Goal: Transaction & Acquisition: Purchase product/service

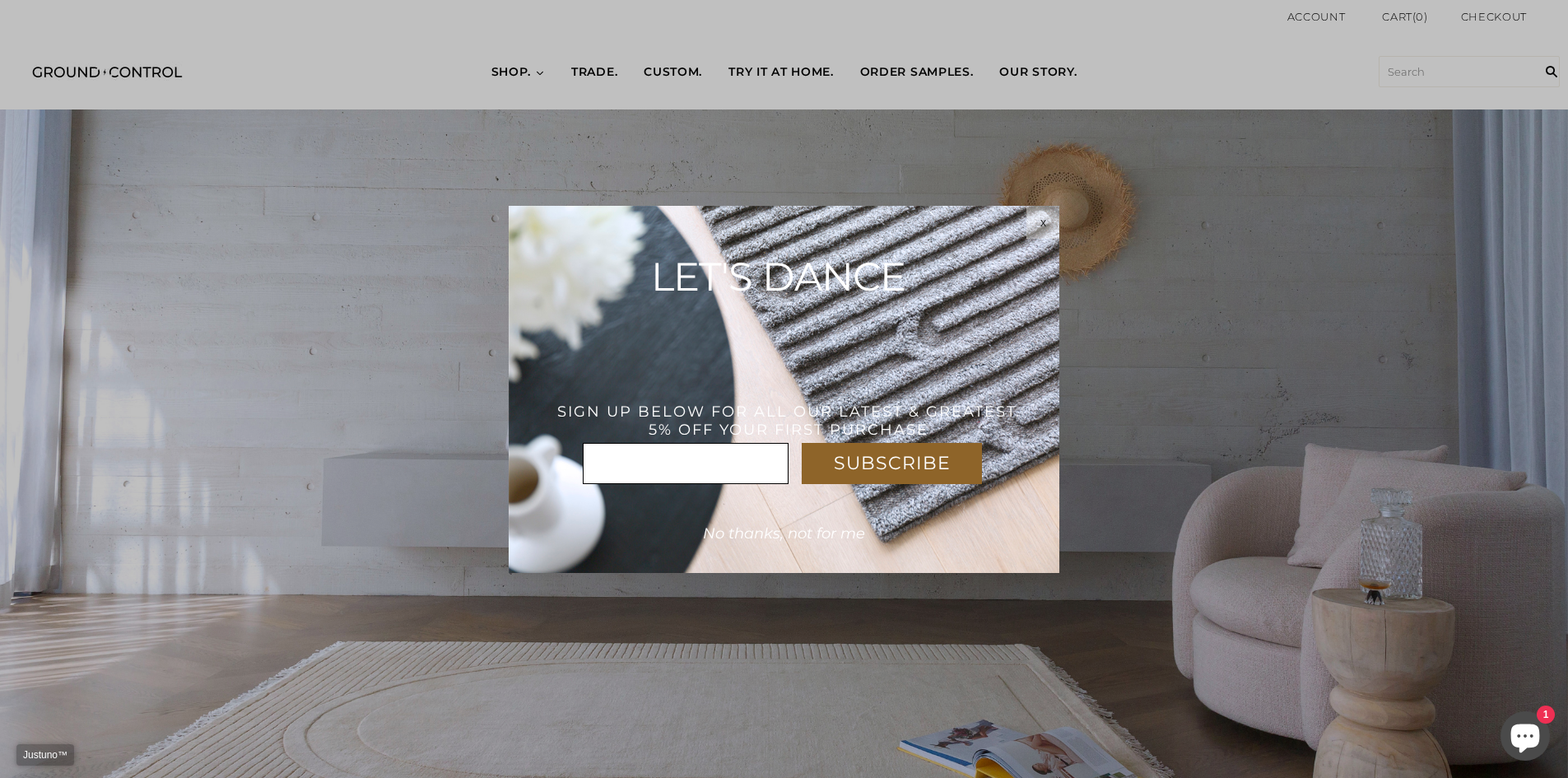
click at [1032, 219] on div "x" at bounding box center [1042, 223] width 33 height 13
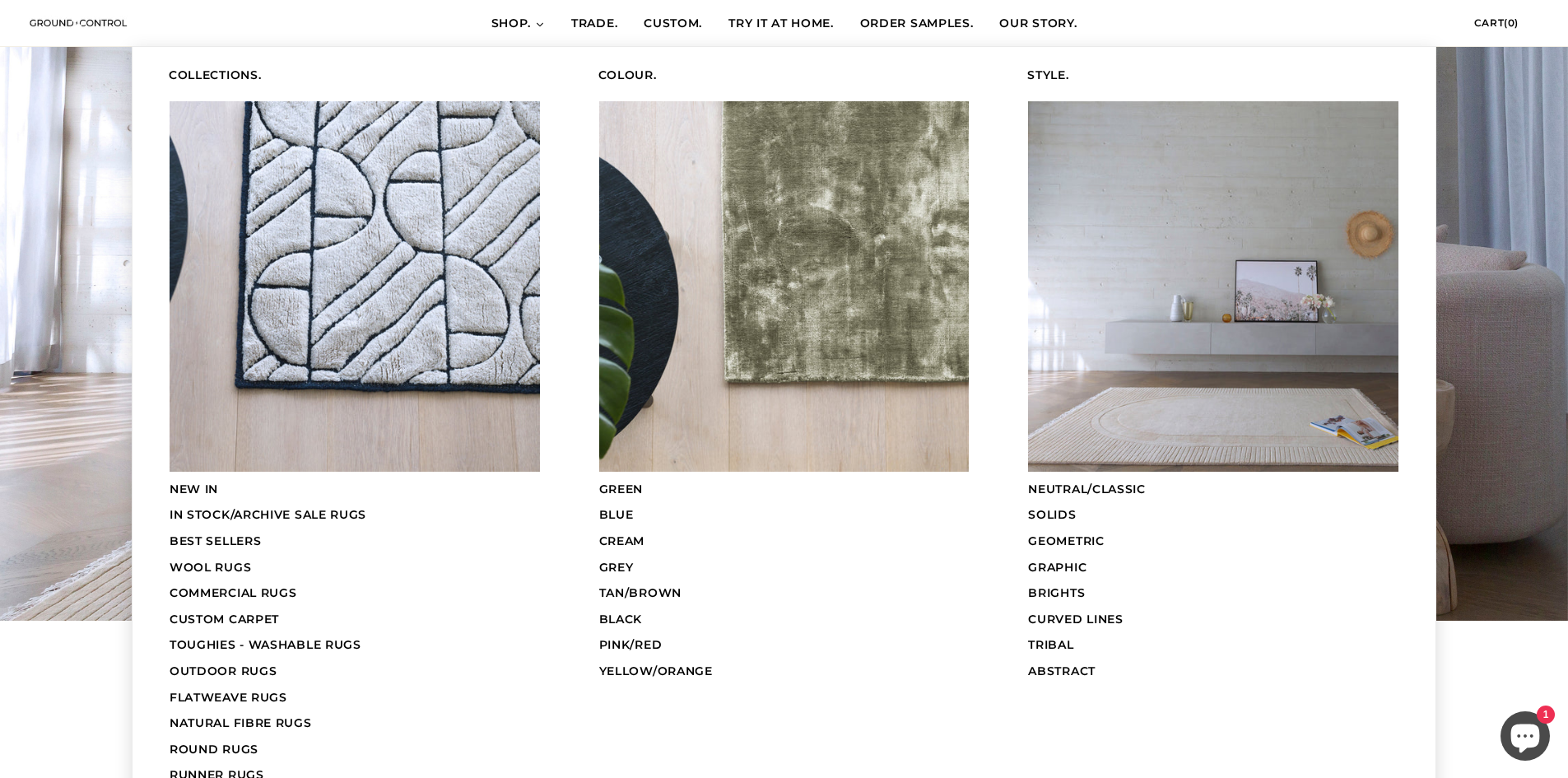
scroll to position [247, 0]
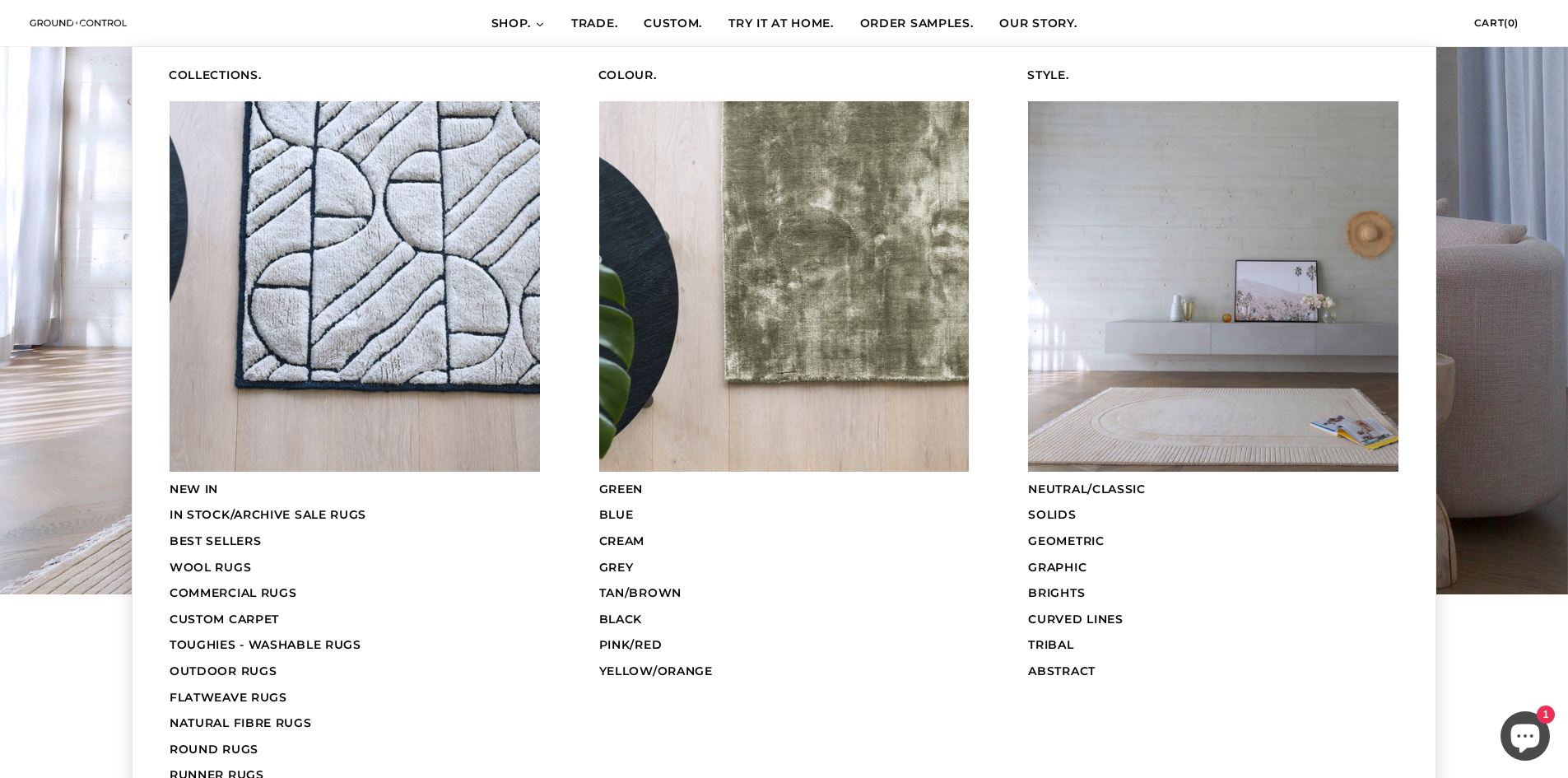
click at [213, 594] on span "COMMERCIAL RUGS" at bounding box center [233, 593] width 127 height 15
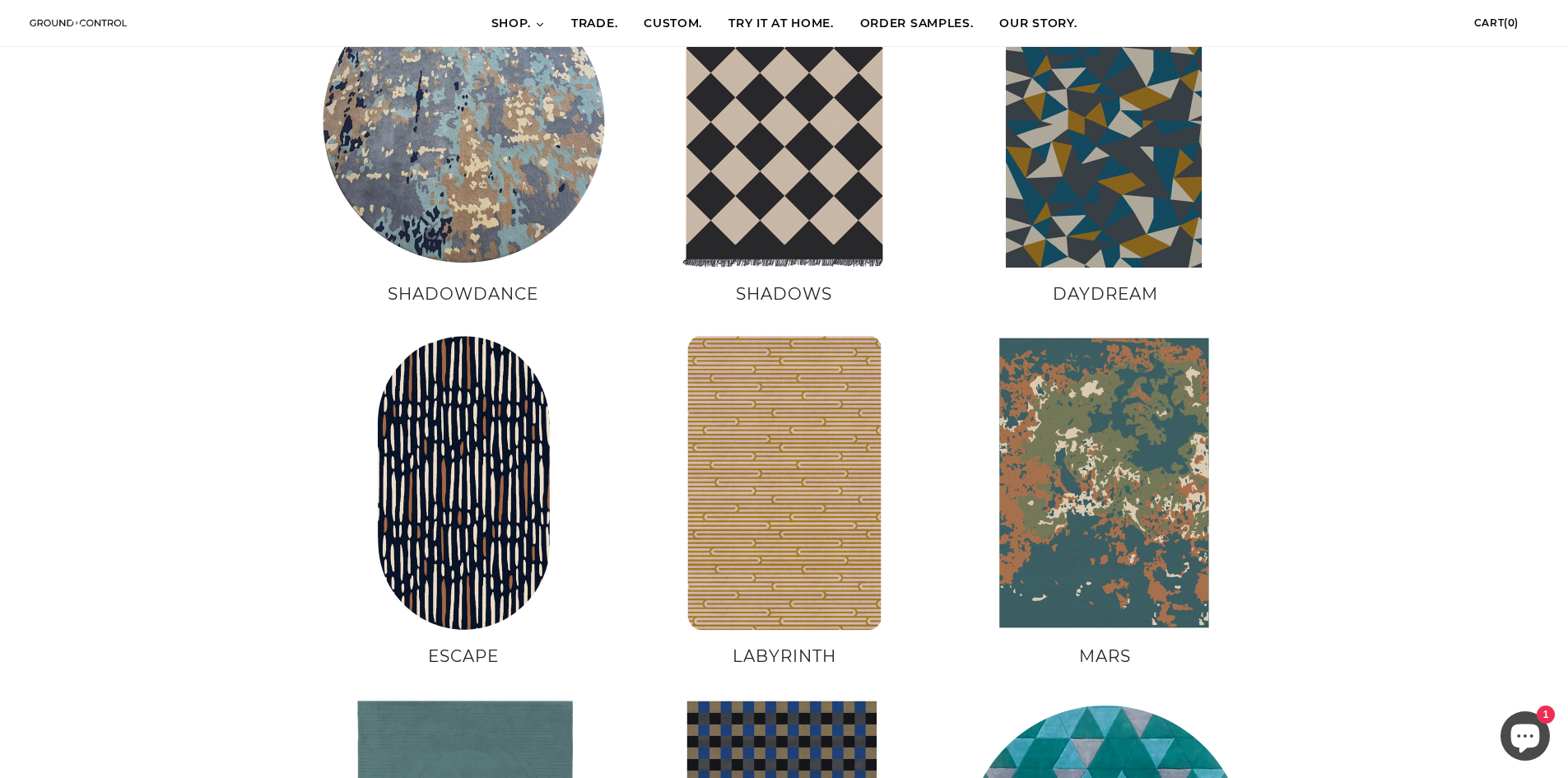
scroll to position [741, 0]
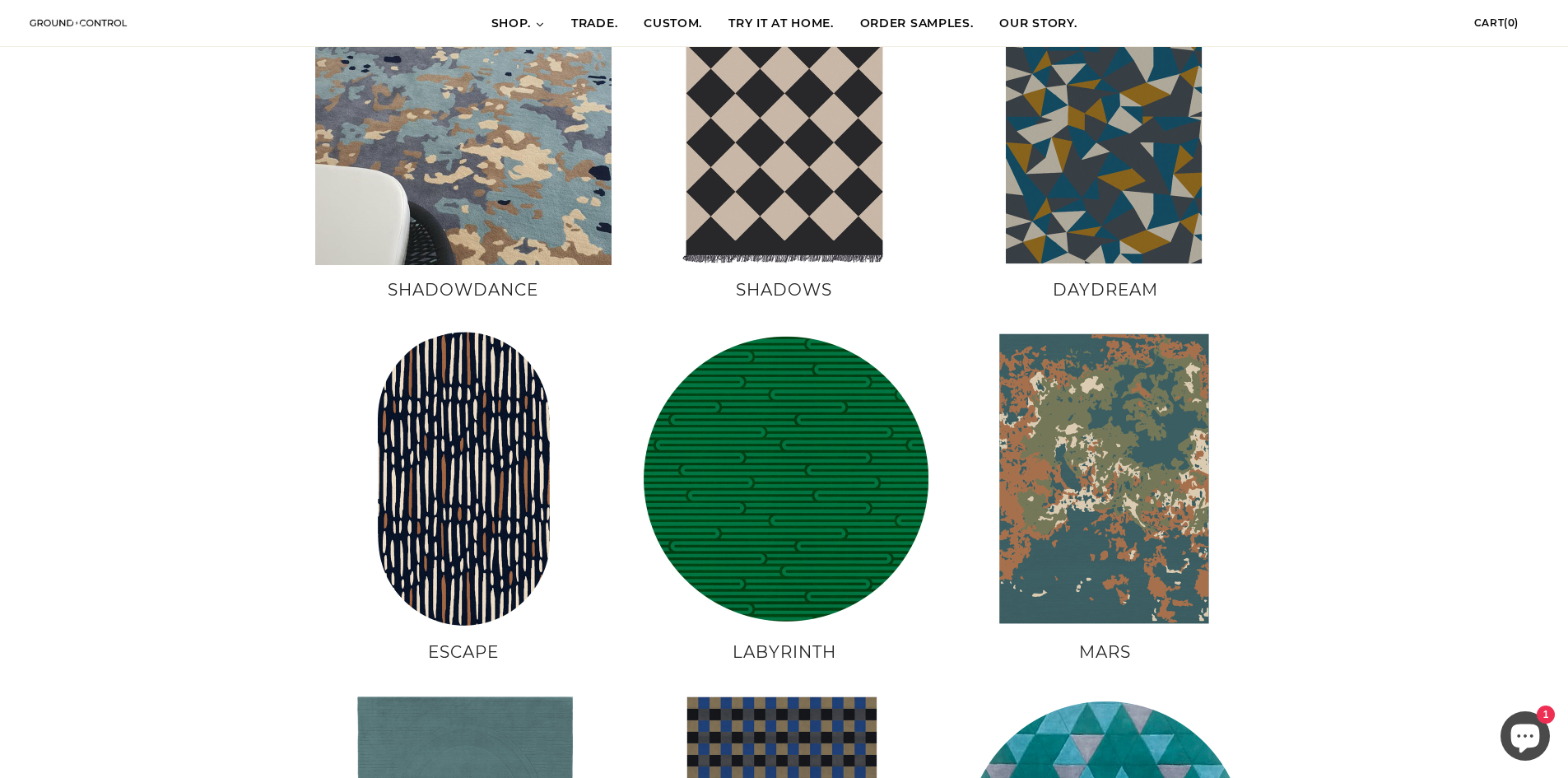
click at [470, 151] on img at bounding box center [463, 117] width 296 height 296
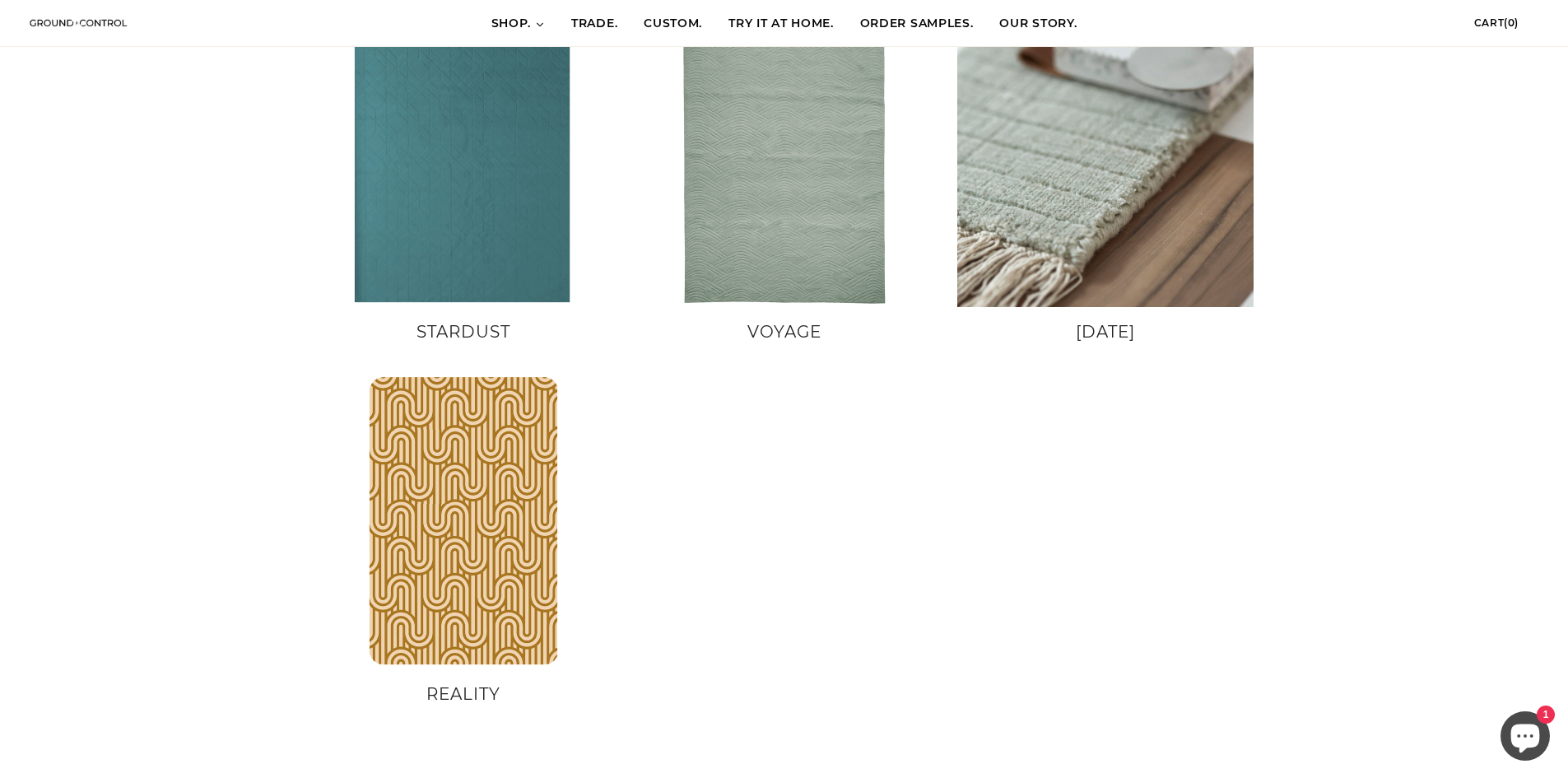
scroll to position [1811, 0]
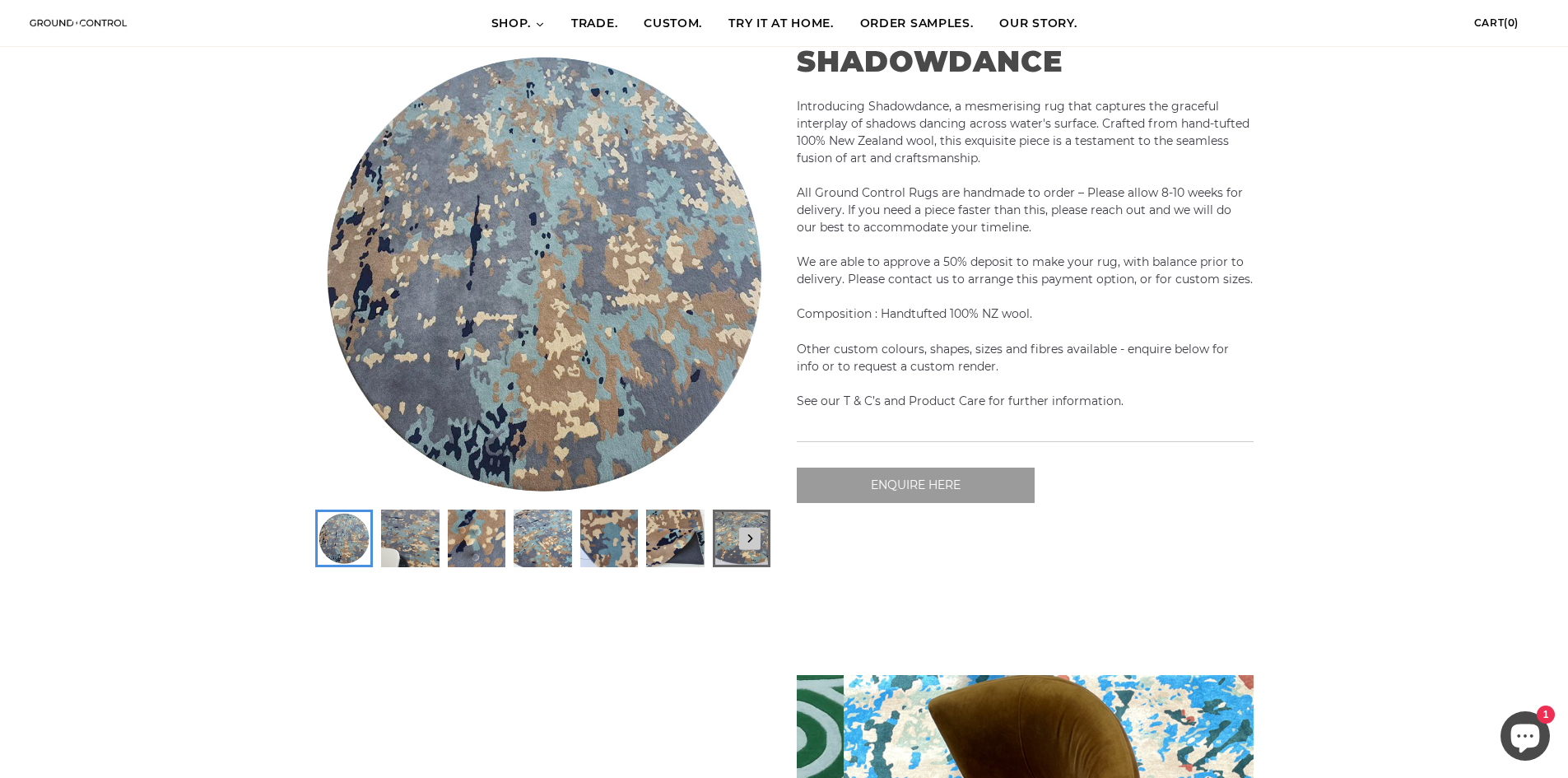
scroll to position [0, 456]
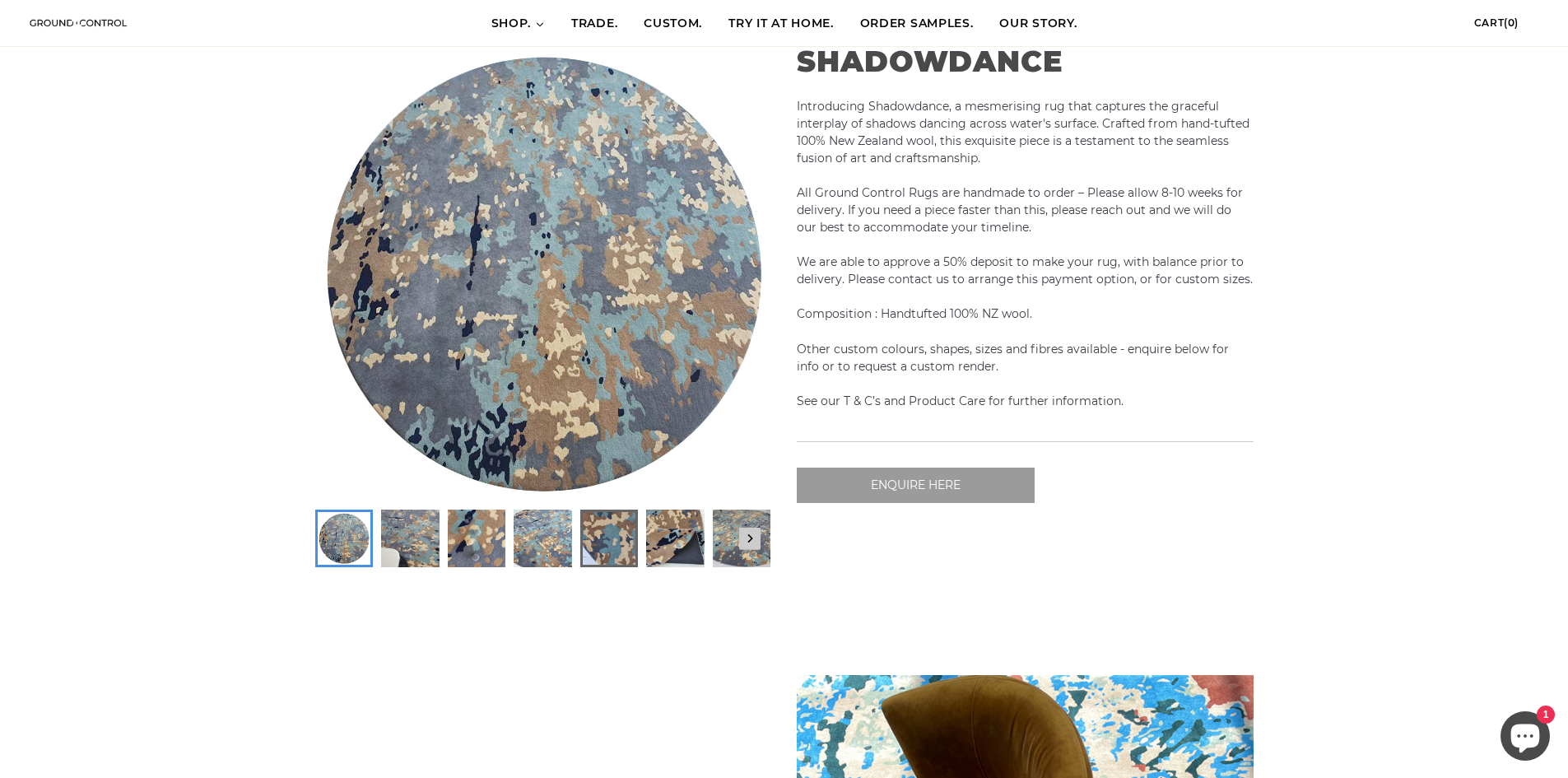
click at [601, 535] on img at bounding box center [608, 538] width 53 height 53
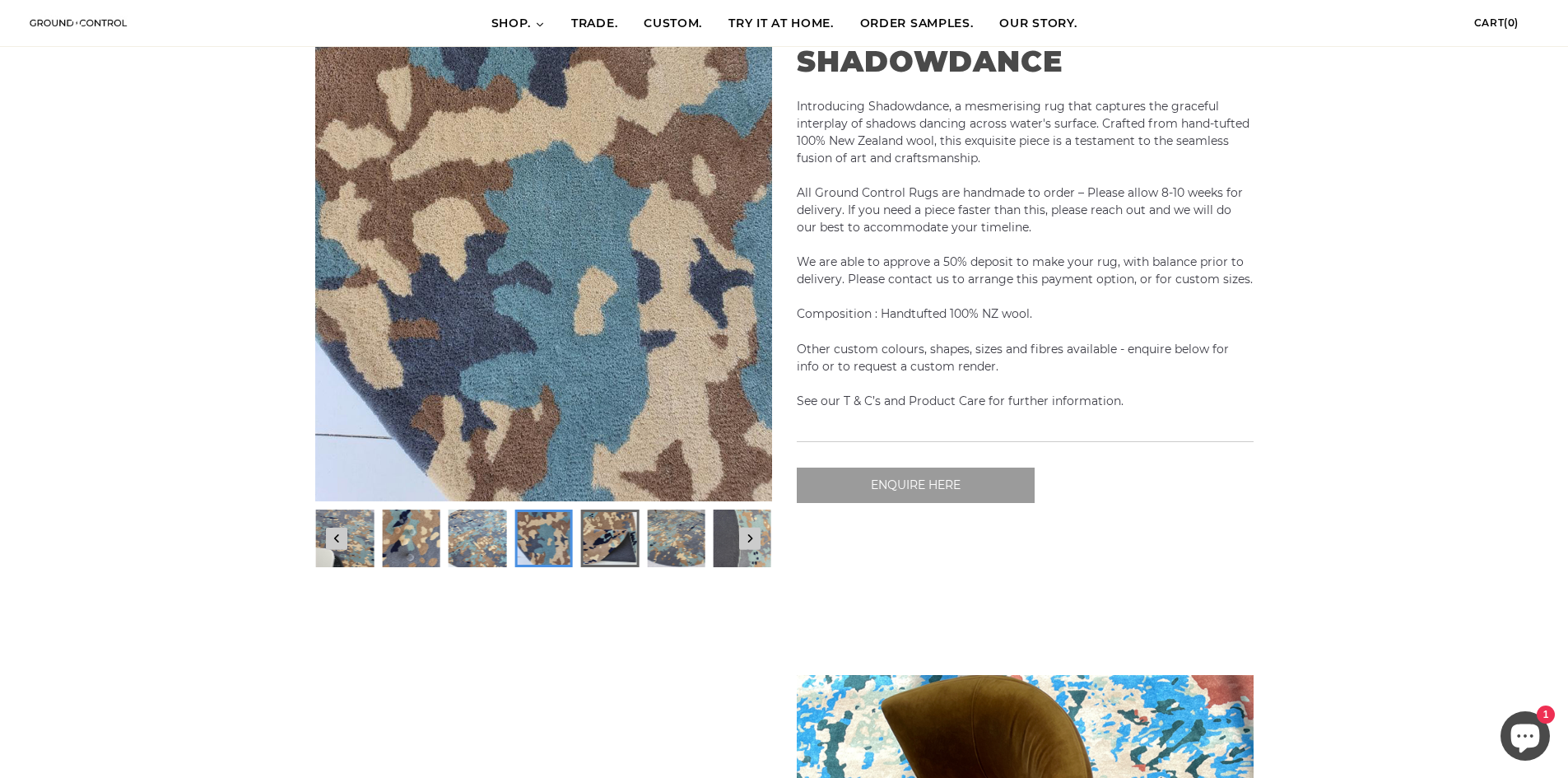
click at [611, 535] on img at bounding box center [609, 538] width 53 height 53
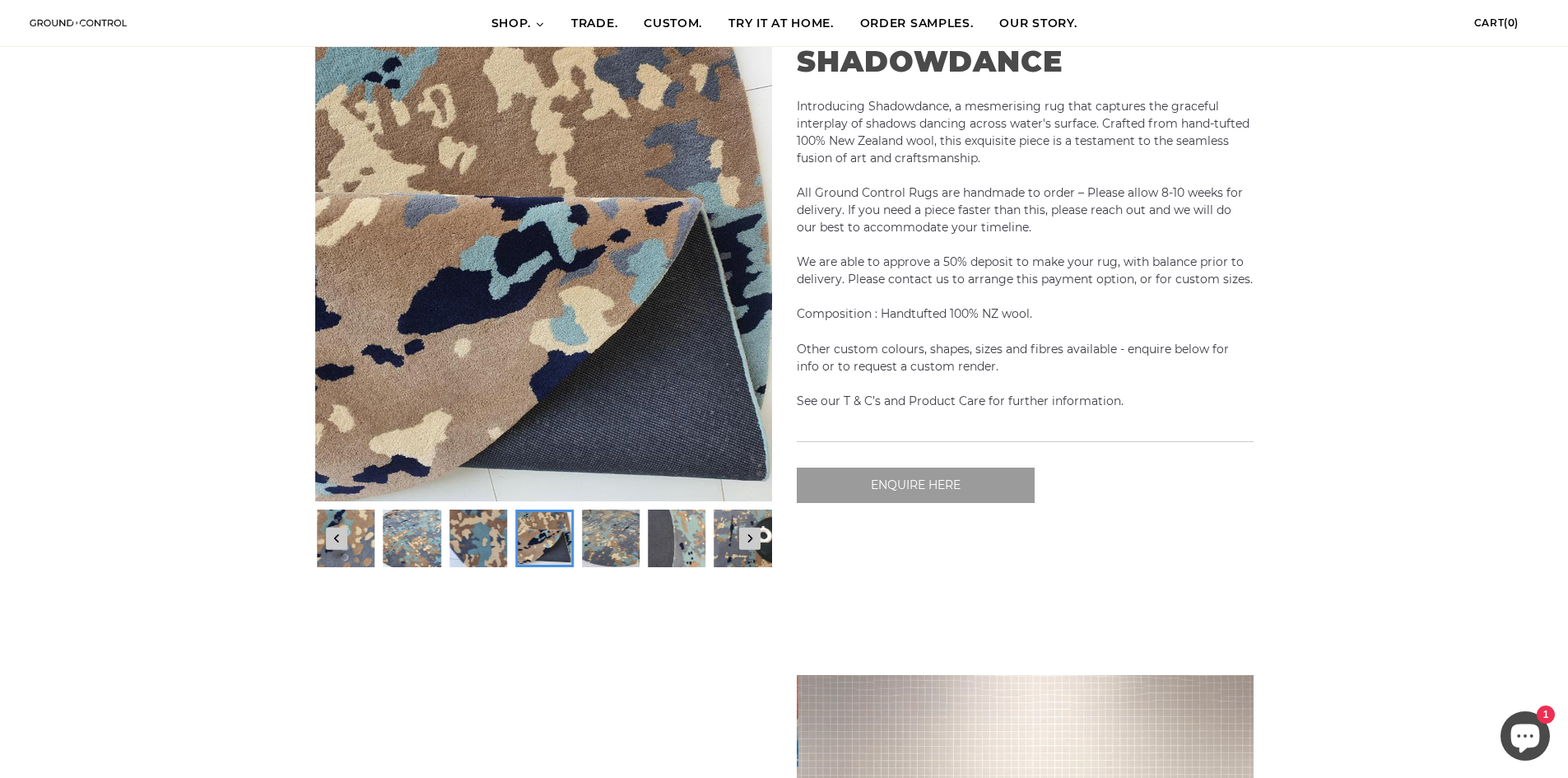
scroll to position [0, 914]
click at [750, 544] on button "Next slide" at bounding box center [751, 538] width 23 height 23
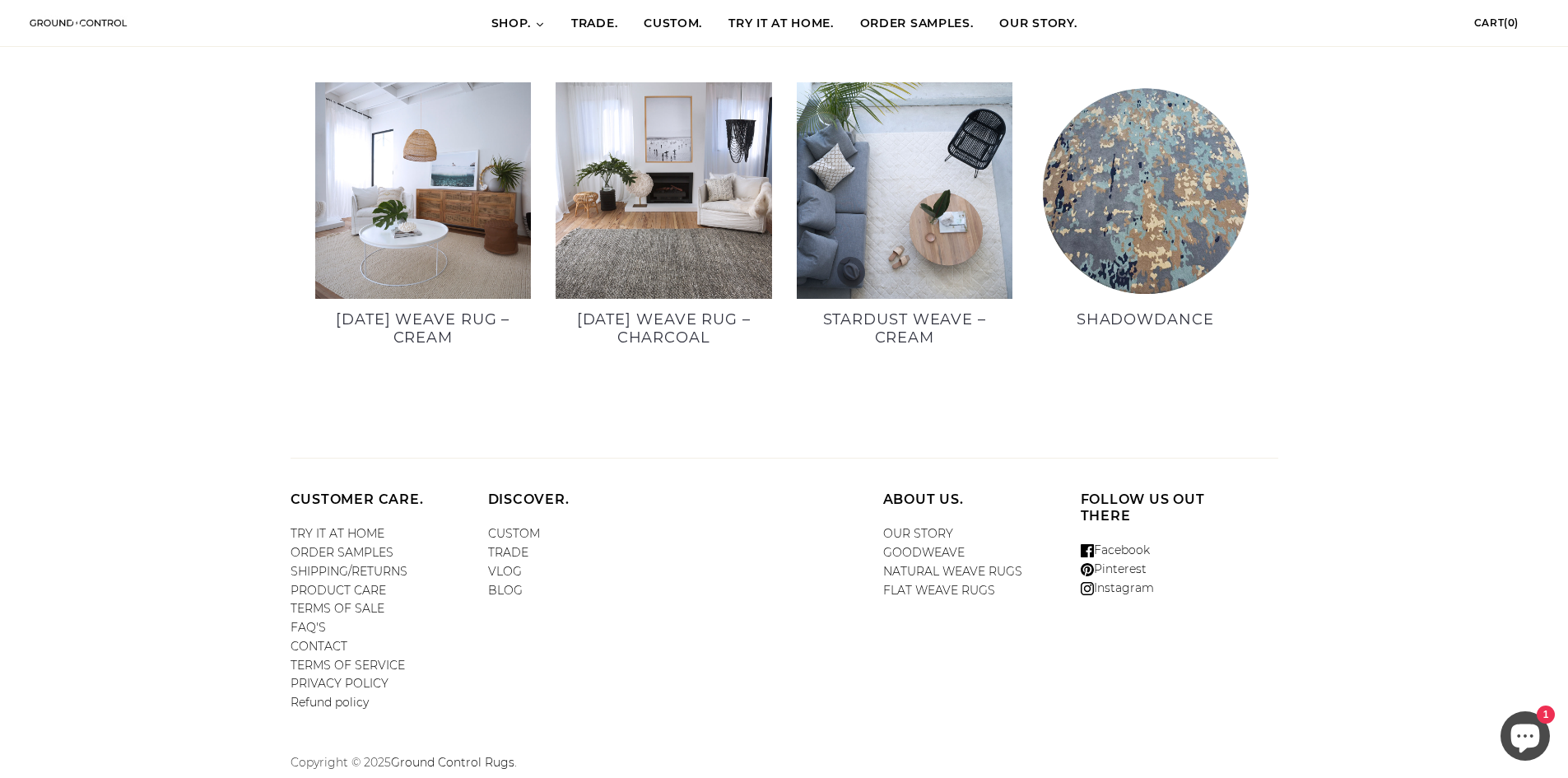
scroll to position [0, 259]
